Goal: Information Seeking & Learning: Learn about a topic

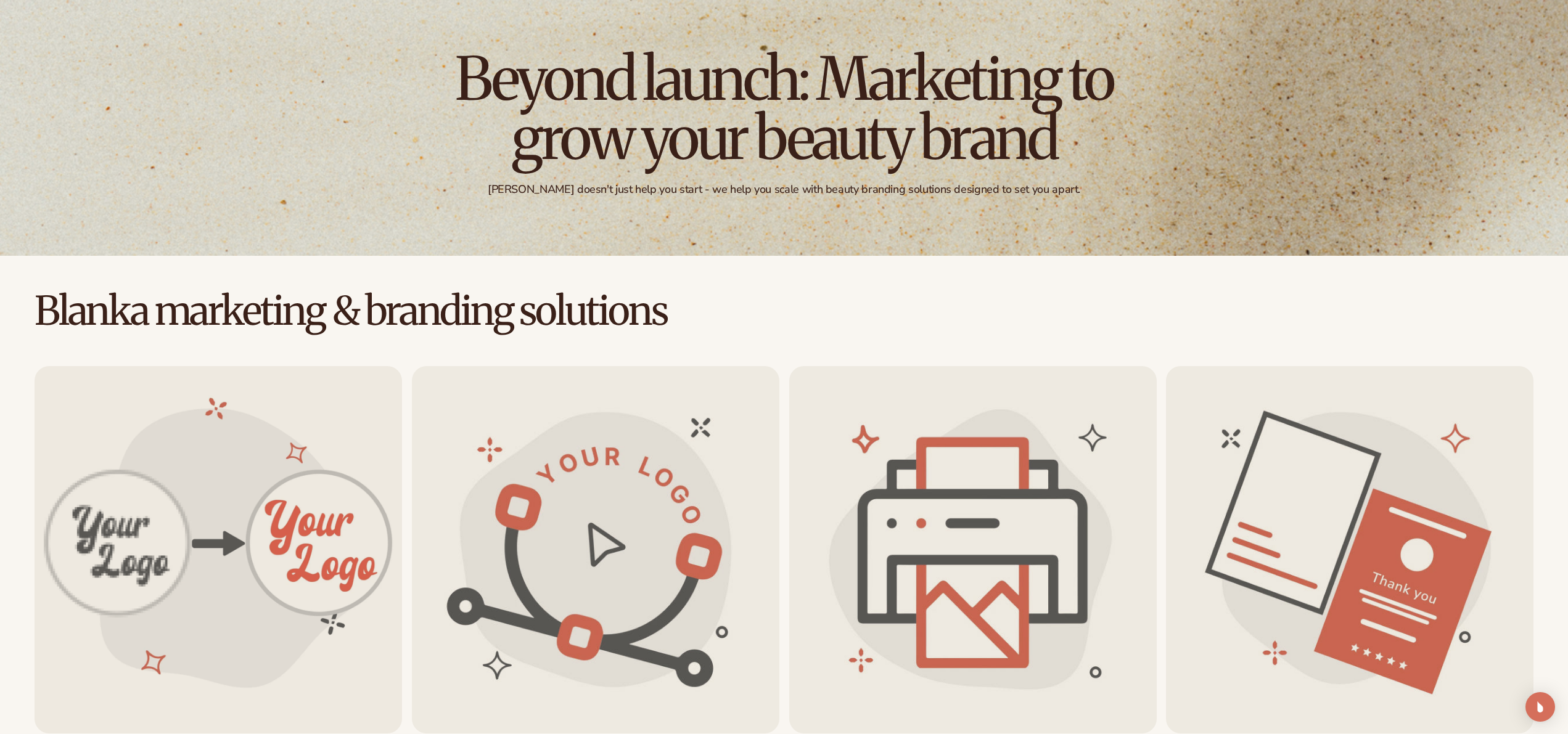
scroll to position [156, 0]
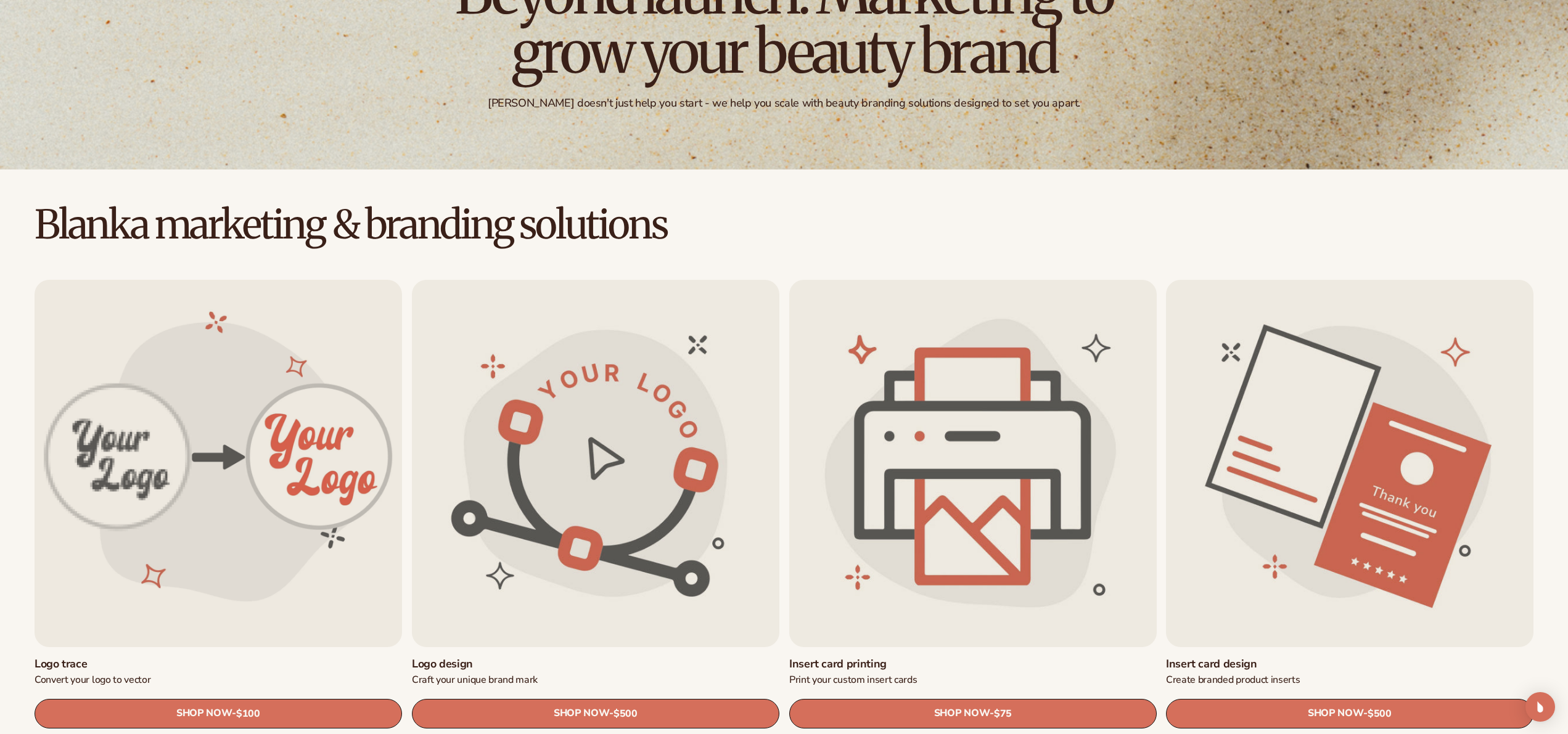
click at [911, 657] on link "Insert card printing" at bounding box center [973, 664] width 368 height 14
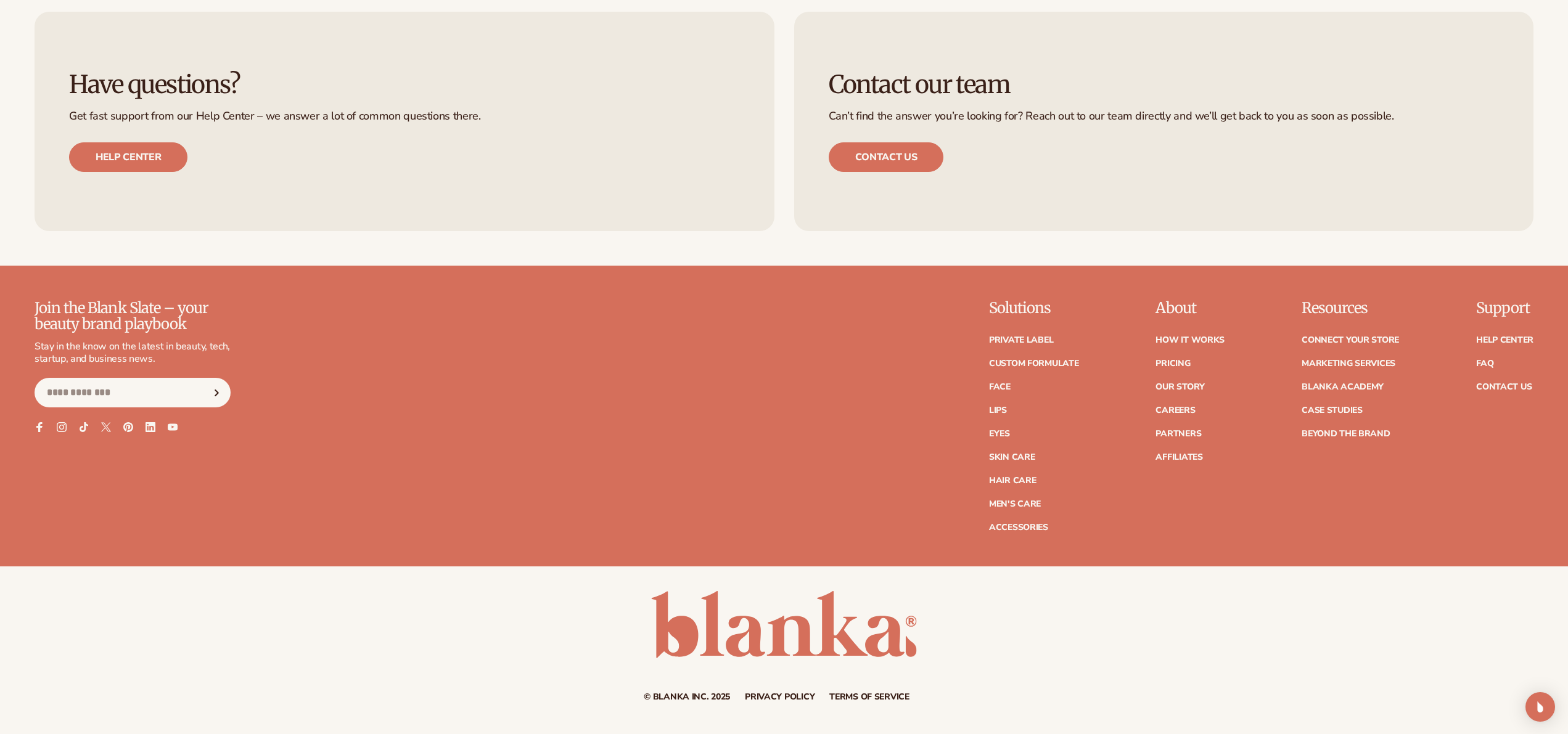
scroll to position [1300, 0]
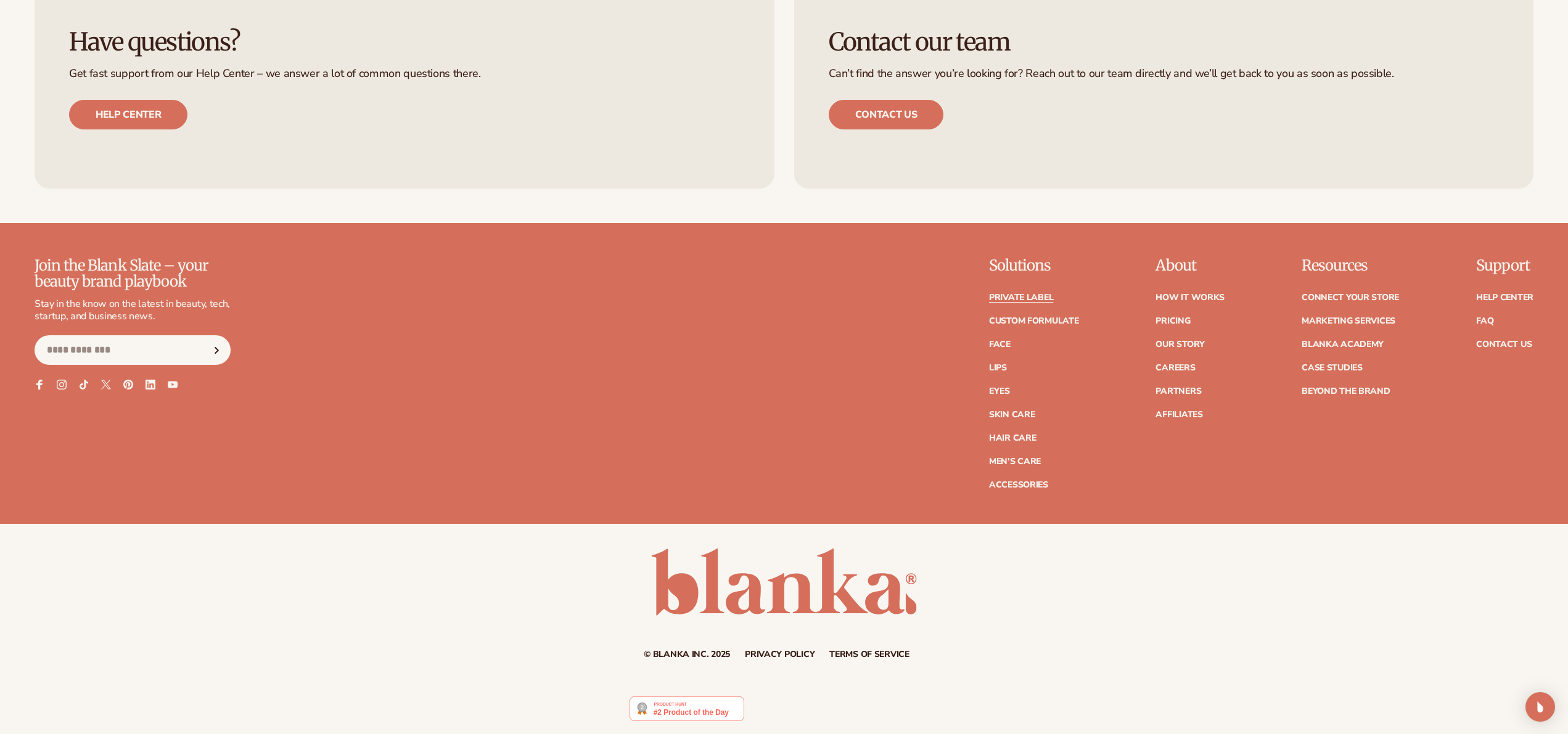
click at [1015, 294] on link "Private label" at bounding box center [1021, 298] width 64 height 9
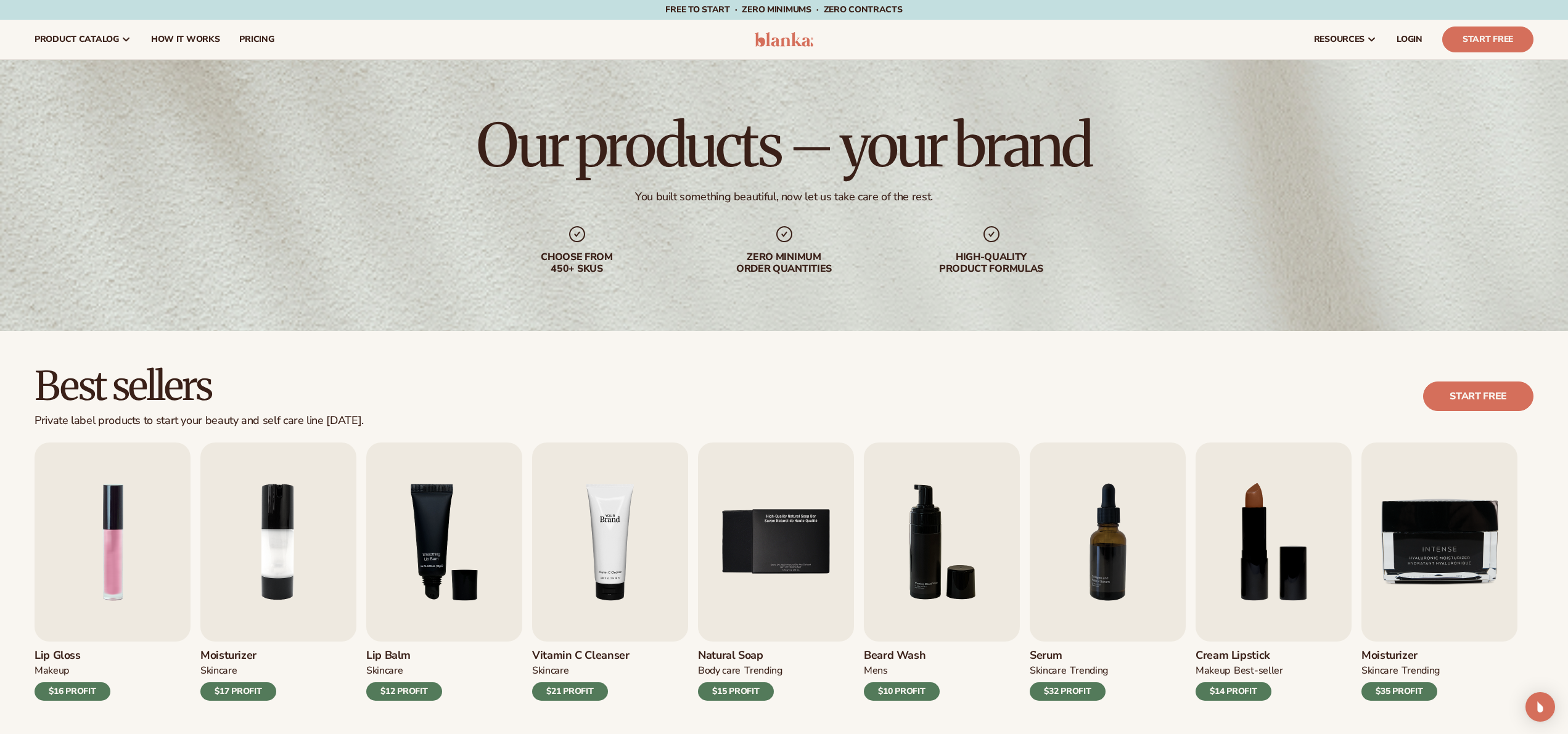
scroll to position [174, 0]
